Goal: Register for event/course

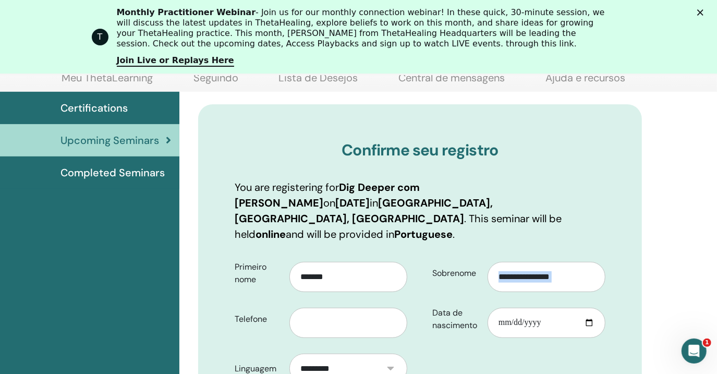
click at [717, 238] on html "Sobre Cursos e Seminários Certificação Histórias de sucesso Recursos Armazenar …" at bounding box center [358, 51] width 717 height 374
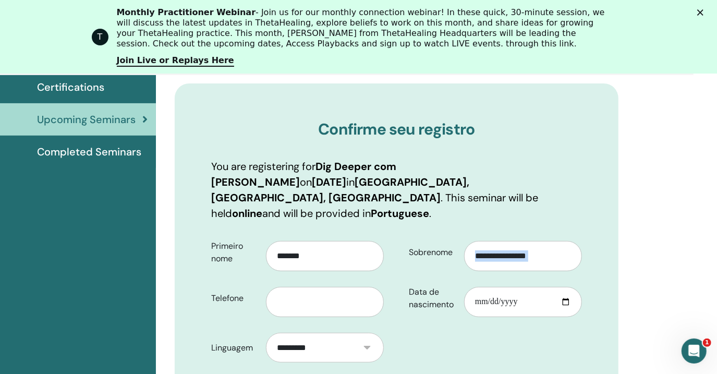
click at [694, 217] on html "Sobre Cursos e Seminários Certificação Histórias de sucesso Recursos Armazenar …" at bounding box center [335, 31] width 717 height 374
click at [478, 287] on input "Data de nascimento" at bounding box center [523, 302] width 118 height 30
type input "**********"
click at [547, 287] on input "Data de nascimento" at bounding box center [523, 302] width 118 height 30
click at [566, 287] on input "Data de nascimento" at bounding box center [523, 302] width 118 height 30
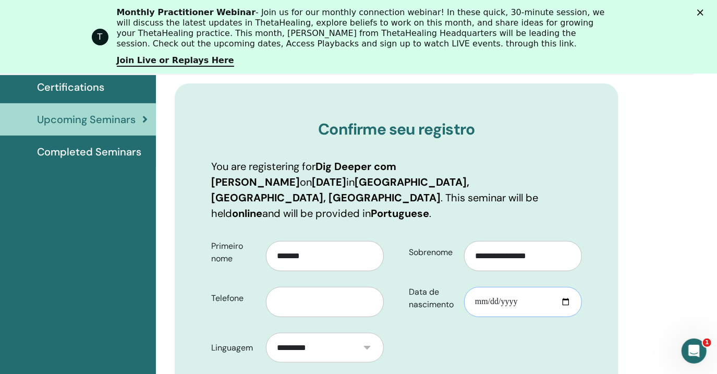
click at [566, 287] on input "Data de nascimento" at bounding box center [523, 302] width 118 height 30
click at [465, 287] on input "Data de nascimento" at bounding box center [523, 302] width 118 height 30
click at [493, 287] on input "Data de nascimento" at bounding box center [523, 302] width 118 height 30
type input "**********"
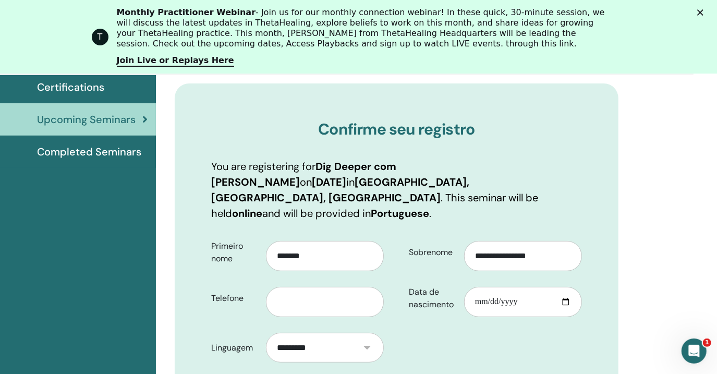
click at [334, 291] on input "text" at bounding box center [325, 302] width 118 height 30
type input "**********"
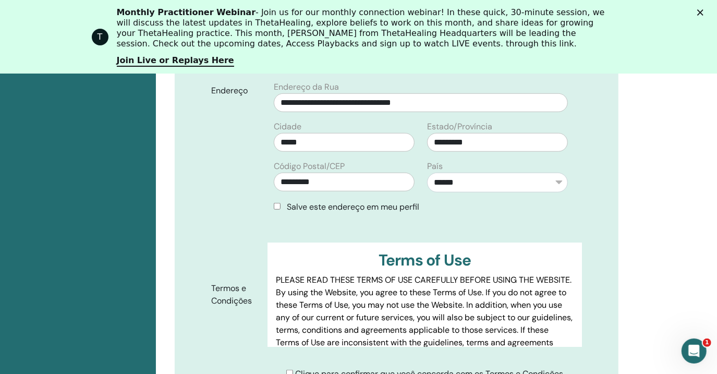
scroll to position [479, 23]
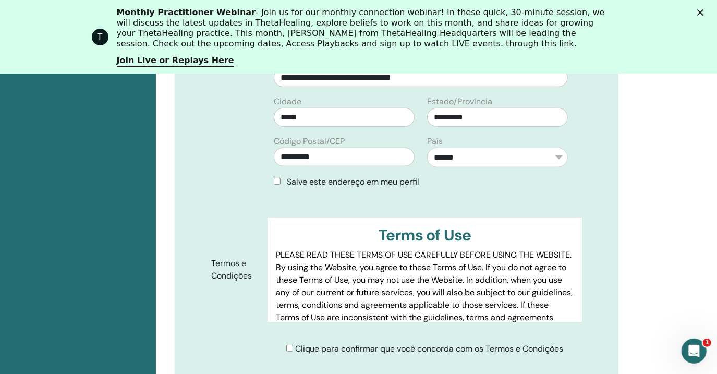
click at [290, 343] on div "Clique para confirmar que você concorda com os Termos e Condições" at bounding box center [424, 349] width 277 height 13
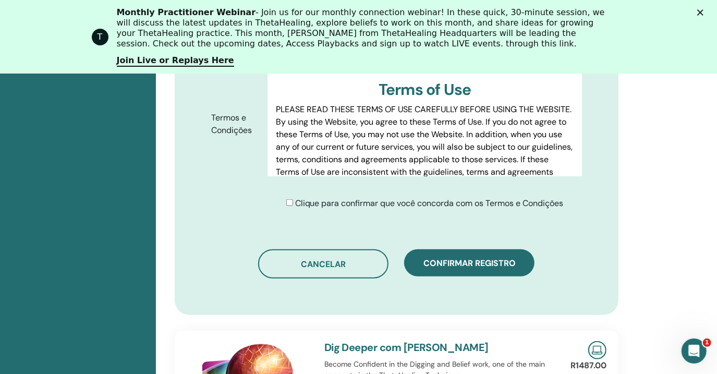
scroll to position [656, 23]
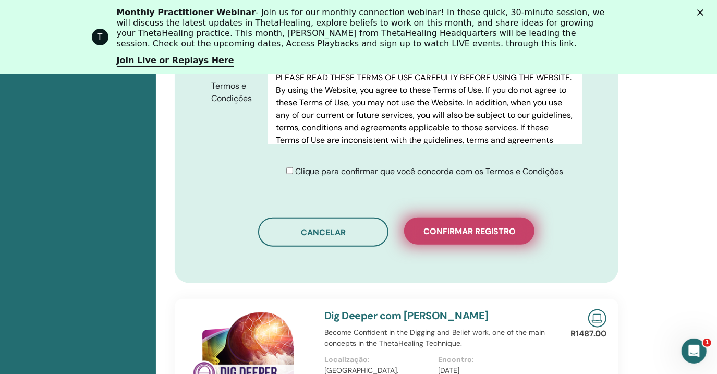
click at [499, 226] on span "Confirmar registro" at bounding box center [469, 231] width 92 height 11
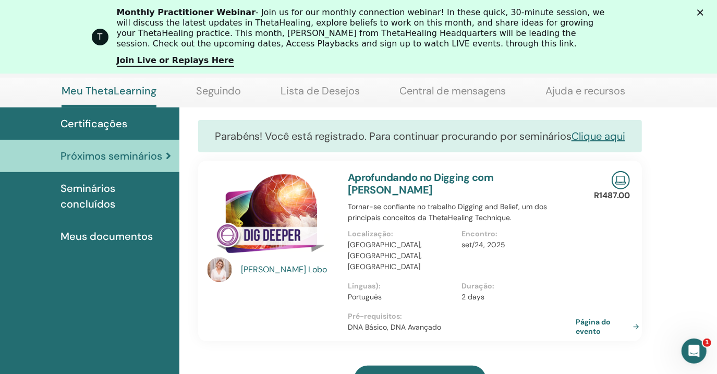
scroll to position [138, 0]
